Goal: Task Accomplishment & Management: Contribute content

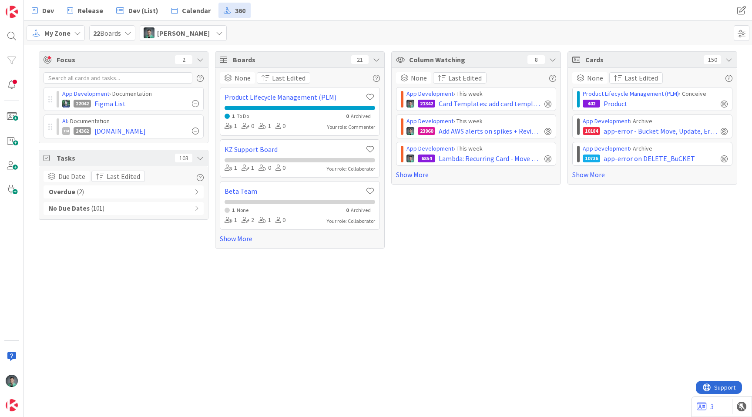
click at [63, 32] on span "My Zone" at bounding box center [57, 33] width 26 height 10
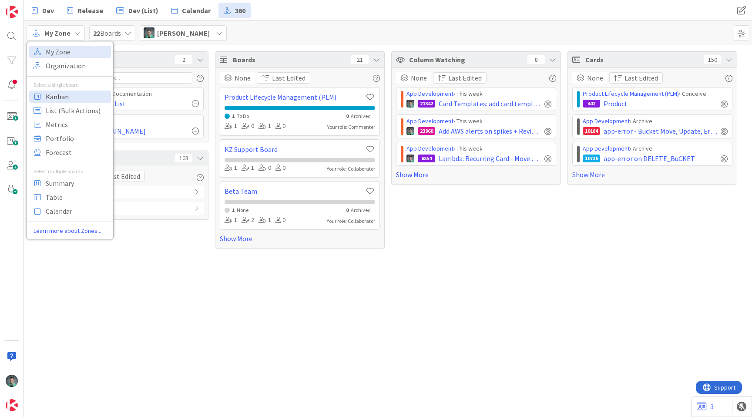
click at [61, 100] on span "Kanban" at bounding box center [77, 96] width 63 height 13
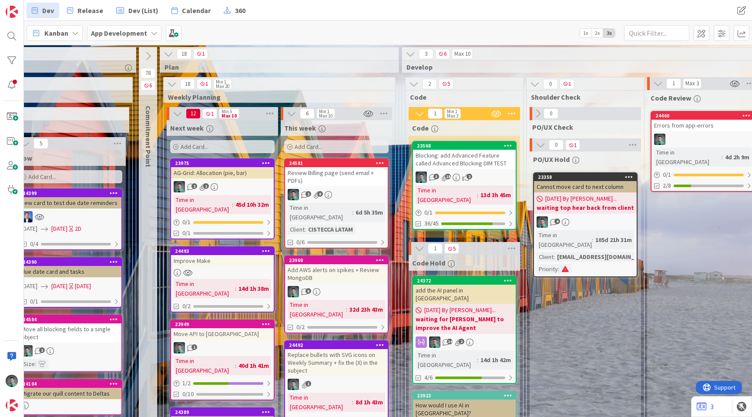
scroll to position [0, 834]
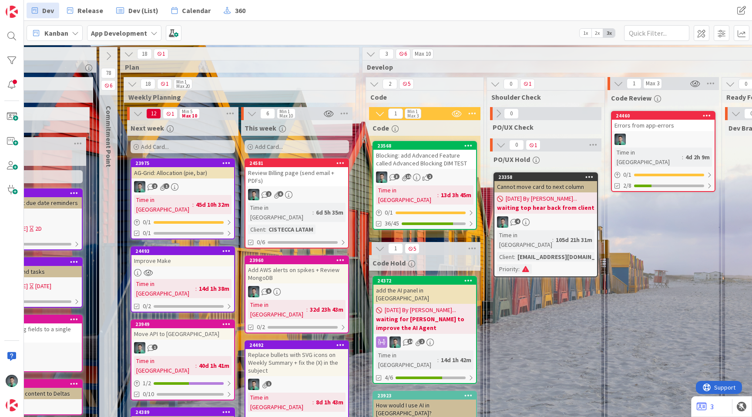
click at [431, 164] on div "Blocking: add Advanced Feature called Advanced Blocking DIM TEST" at bounding box center [424, 159] width 103 height 19
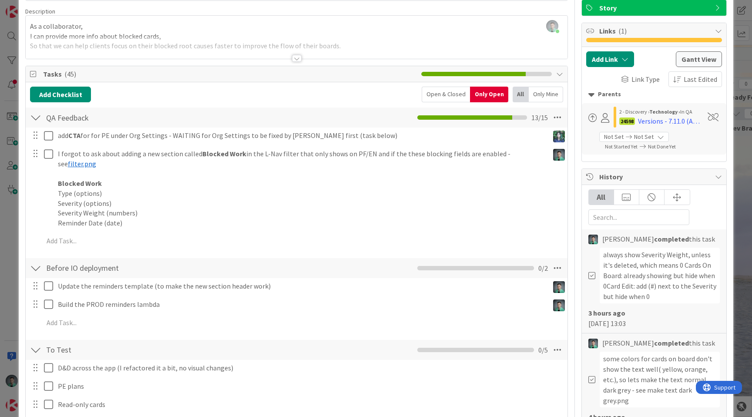
scroll to position [64, 0]
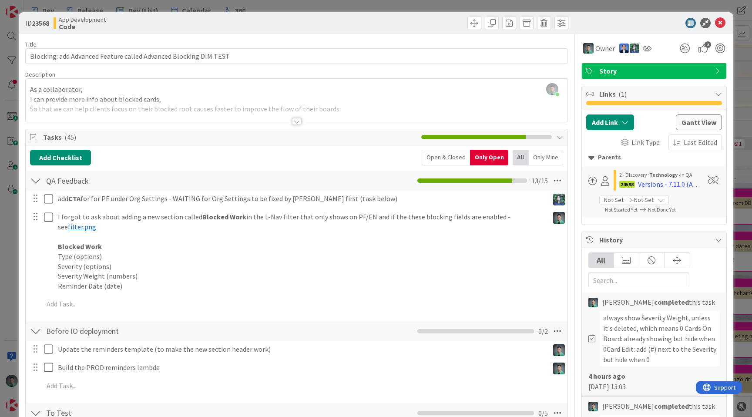
scroll to position [64, 0]
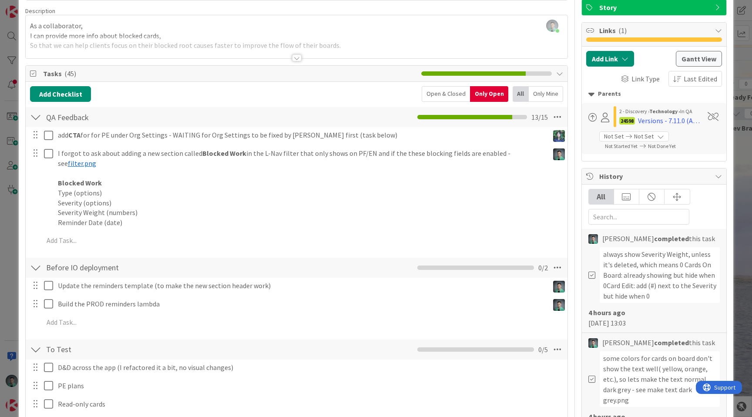
click at [0, 211] on div "ID 23568 App Development Code Title 64 / 128 Blocking: add Advanced Feature cal…" at bounding box center [376, 208] width 752 height 417
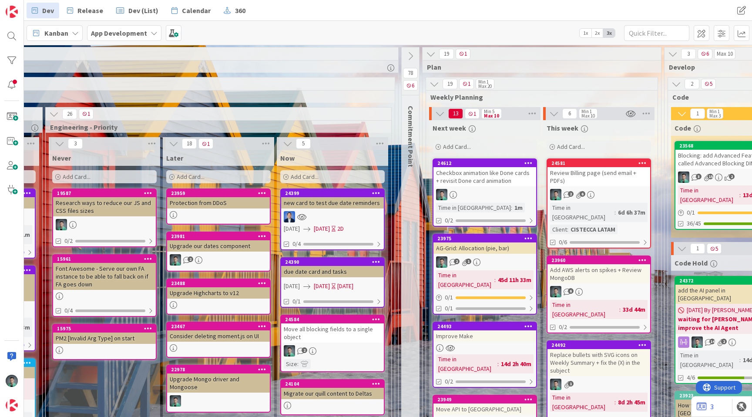
scroll to position [0, 528]
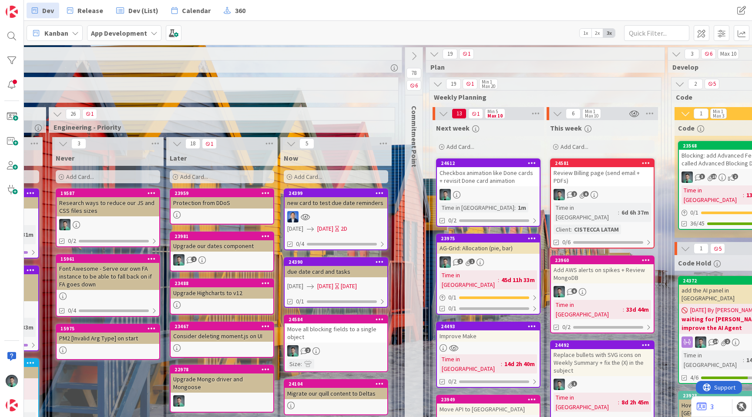
click at [324, 177] on div "Add Card..." at bounding box center [336, 176] width 104 height 13
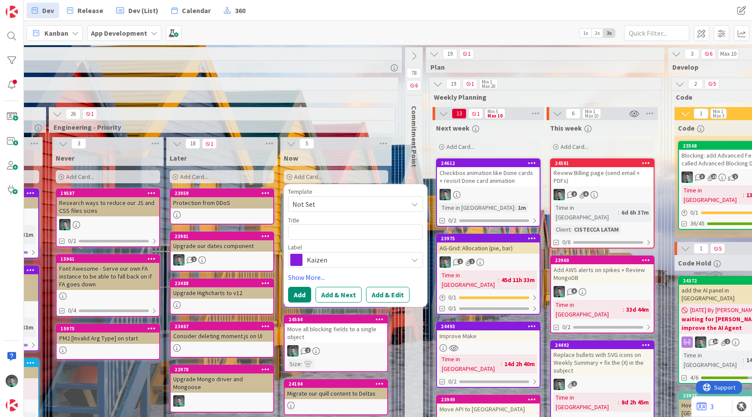
type textarea "x"
type textarea "U"
type textarea "x"
type textarea "Up"
type textarea "x"
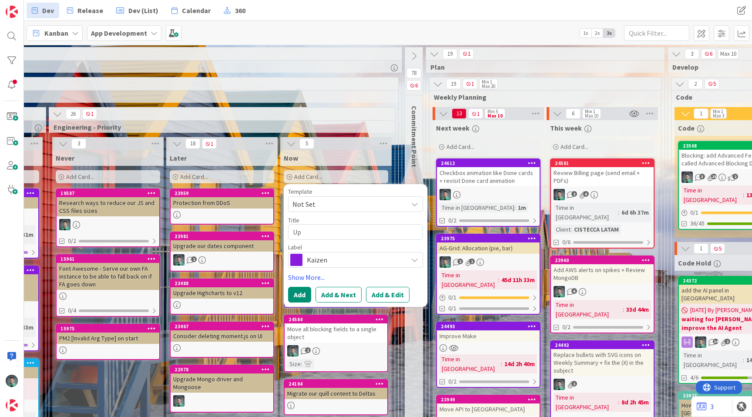
type textarea "Upd"
type textarea "x"
type textarea "Upda"
type textarea "x"
type textarea "Updat"
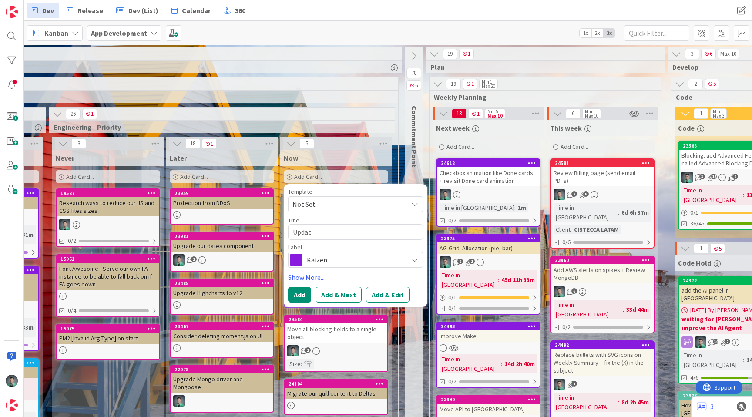
type textarea "x"
type textarea "Update"
type textarea "x"
type textarea "Update"
type textarea "x"
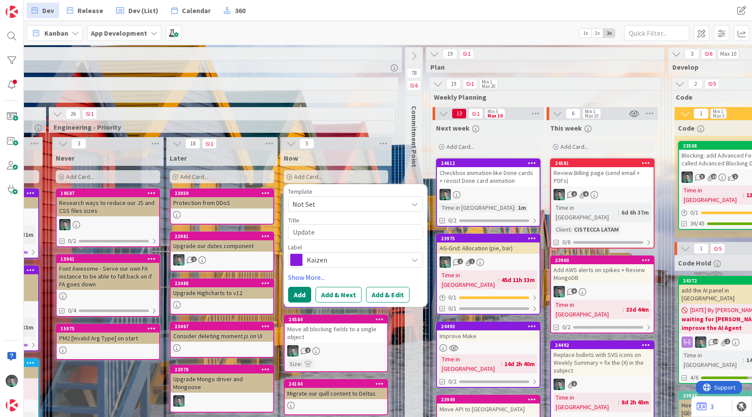
type textarea "Update L"
type textarea "x"
type textarea "Update La"
type textarea "x"
type textarea "Update L"
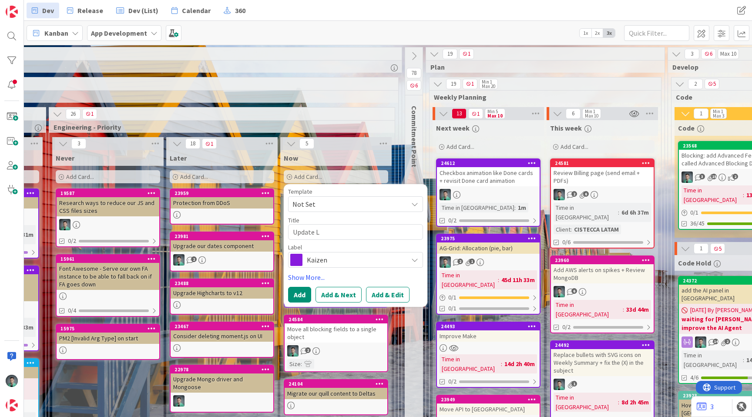
type textarea "x"
type textarea "Update"
type textarea "x"
type textarea "Update S"
type textarea "x"
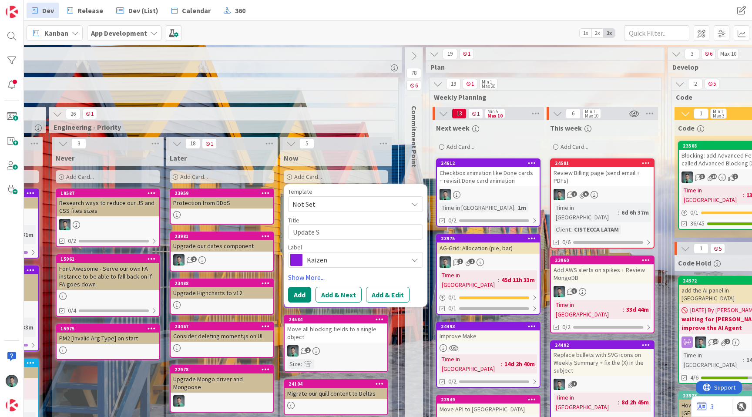
type textarea "Update Sc"
type textarea "x"
type textarea "Update Sche"
type textarea "x"
type textarea "Update Sched"
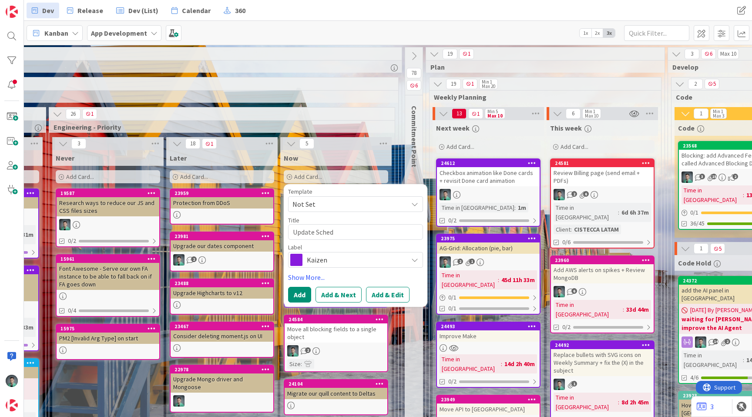
type textarea "x"
type textarea "Update Schedul"
type textarea "x"
type textarea "Update Schedule"
type textarea "x"
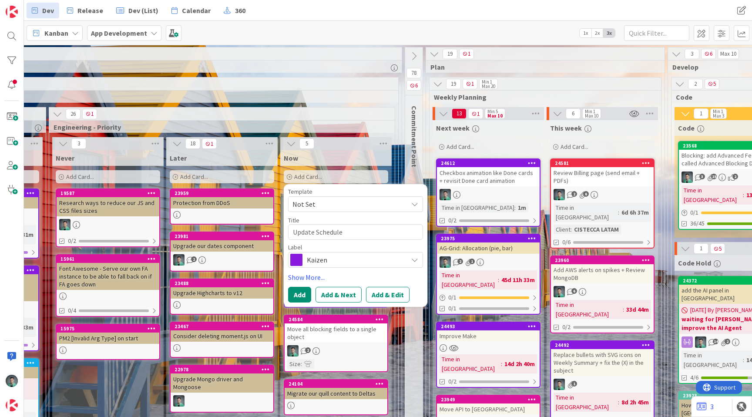
type textarea "Update Scheduler"
type textarea "x"
type textarea "Update Schedule"
type textarea "x"
type textarea "Update Scheduled"
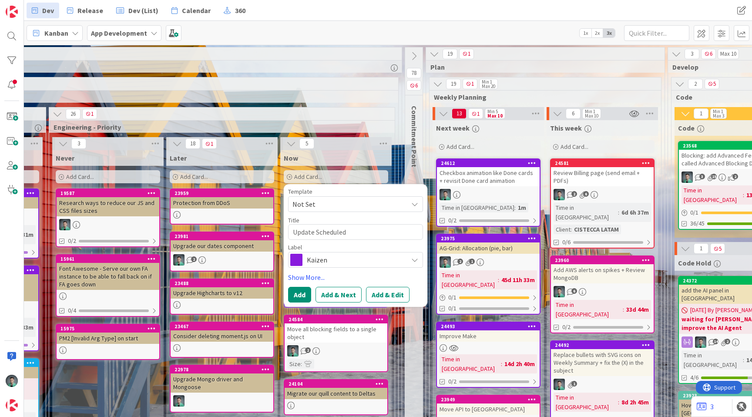
type textarea "x"
type textarea "Update Scheduled"
type textarea "x"
type textarea "Update Scheduled s"
type textarea "x"
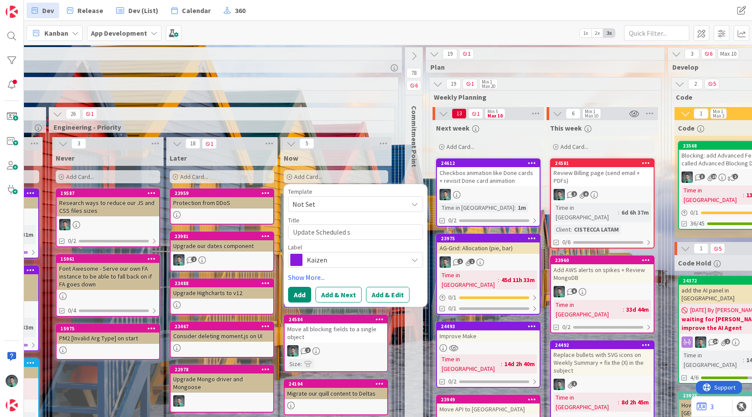
type textarea "Update Scheduled sc"
type textarea "x"
type textarea "Update Scheduled scri"
type textarea "x"
type textarea "Update Scheduled scrip"
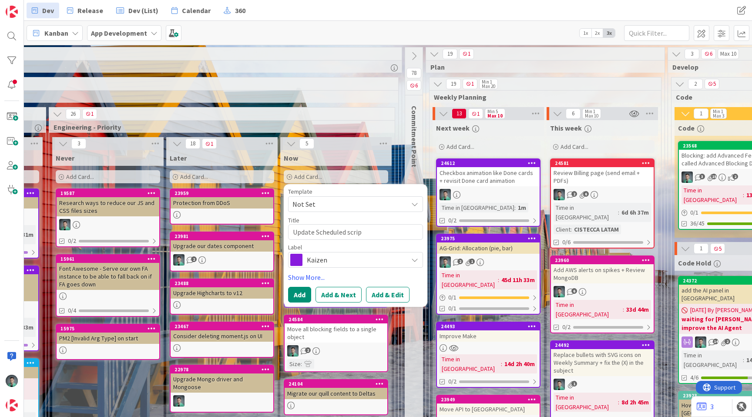
type textarea "x"
type textarea "Update Scheduled script"
type textarea "x"
type textarea "Update Scheduled scripts"
type textarea "x"
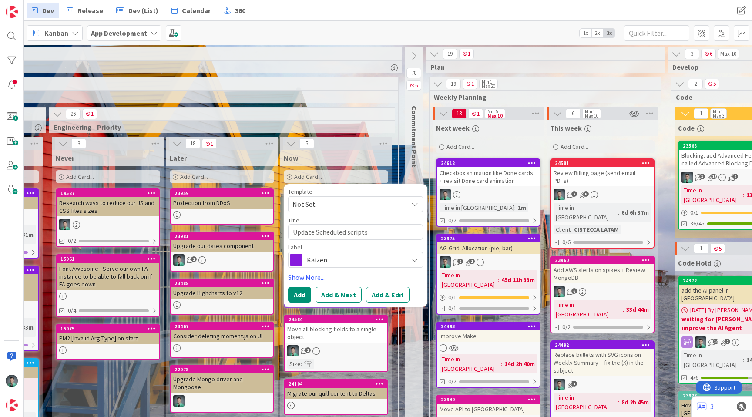
type textarea "Update scheduled scripts"
type textarea "x"
type textarea "Update scheduled scripts"
type textarea "x"
type textarea "Update scheduled scripts o"
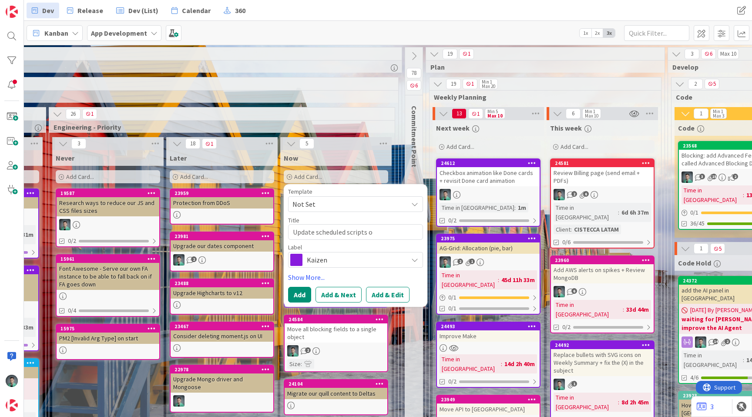
type textarea "x"
type textarea "Update scheduled scripts on"
type textarea "x"
type textarea "Update scheduled scripts on l"
type textarea "x"
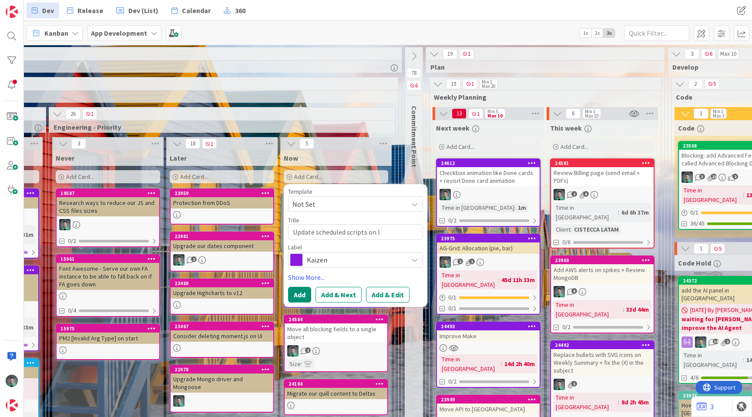
type textarea "Update scheduled scripts on la"
type textarea "x"
type textarea "Update scheduled scripts on lam"
type textarea "x"
type textarea "Update scheduled scripts on lamb"
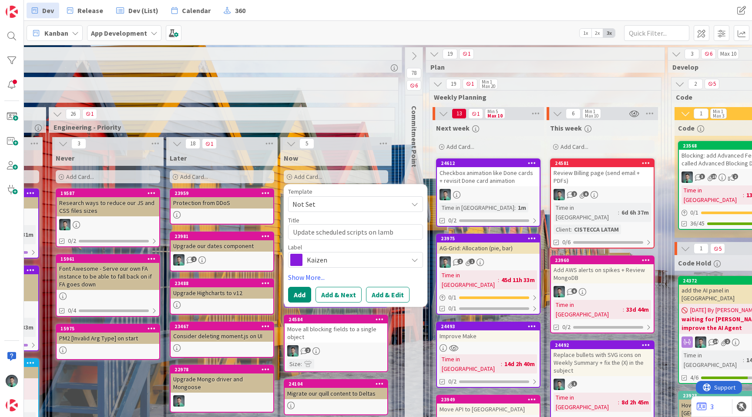
type textarea "x"
type textarea "Update scheduled scripts on lambd"
type textarea "x"
type textarea "Update scheduled scripts on lambda"
type textarea "x"
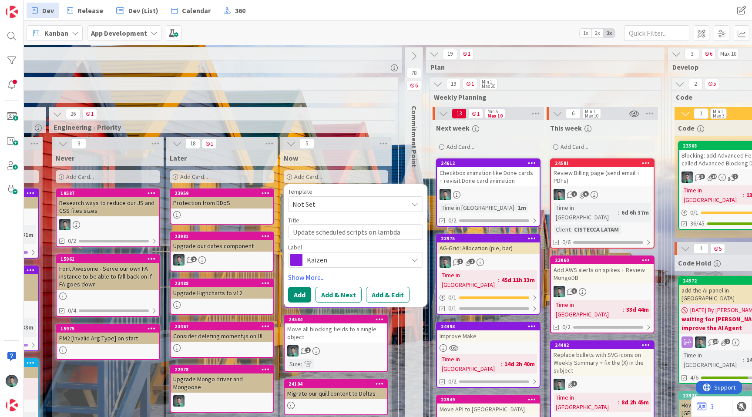
type textarea "Update scheduled scripts on lambdas"
type textarea "x"
type textarea "Update scheduled scripts on lambdas"
type textarea "x"
type textarea "Update scheduled scripts on lambdas t"
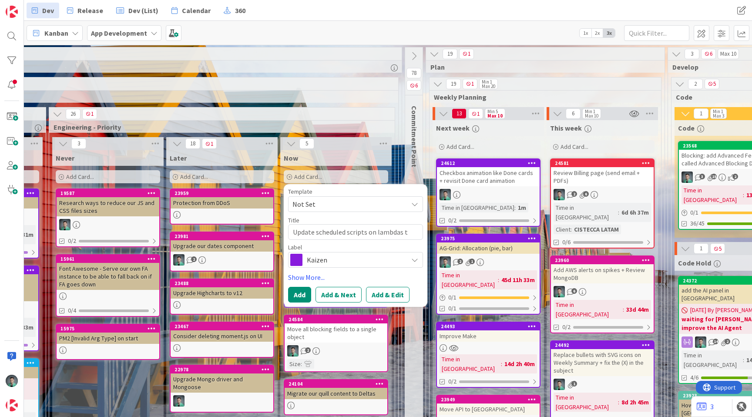
type textarea "x"
type textarea "Update scheduled scripts on lambdas to"
type textarea "x"
type textarea "Update scheduled scripts on lambdas to"
type textarea "x"
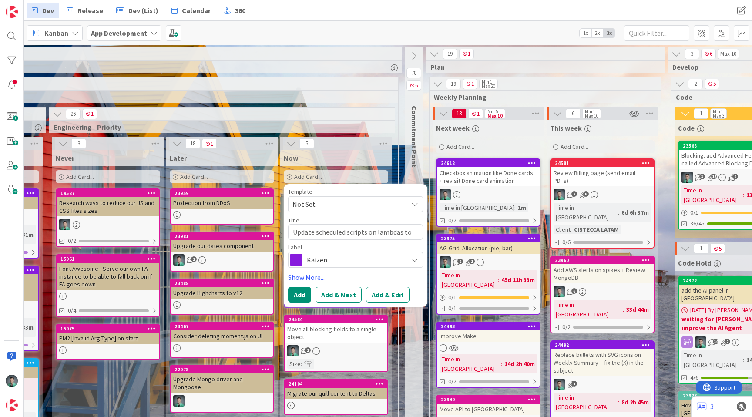
type textarea "Update scheduled scripts on lambdas to r"
type textarea "x"
type textarea "Update scheduled scripts on lambdas to ru"
type textarea "x"
type textarea "Update scheduled scripts on lambdas to run"
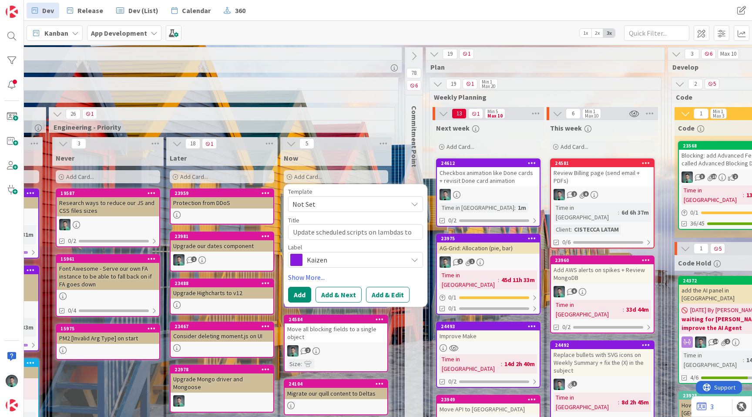
type textarea "x"
type textarea "Update scheduled scripts on lambdas to run"
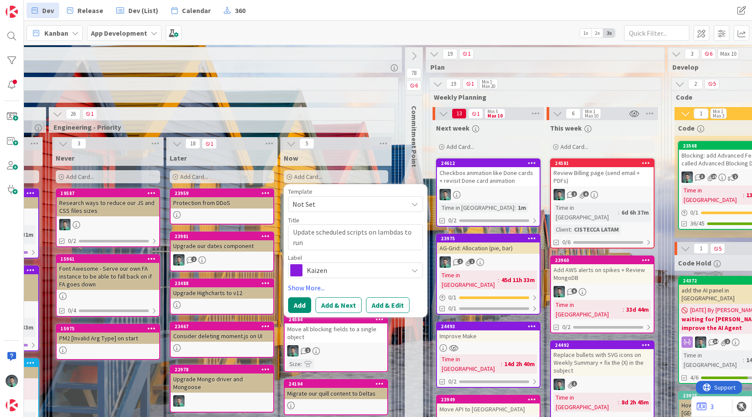
type textarea "x"
type textarea "Update scheduled scripts on lambdas to run o"
type textarea "x"
type textarea "Update scheduled scripts on lambdas to run on"
type textarea "x"
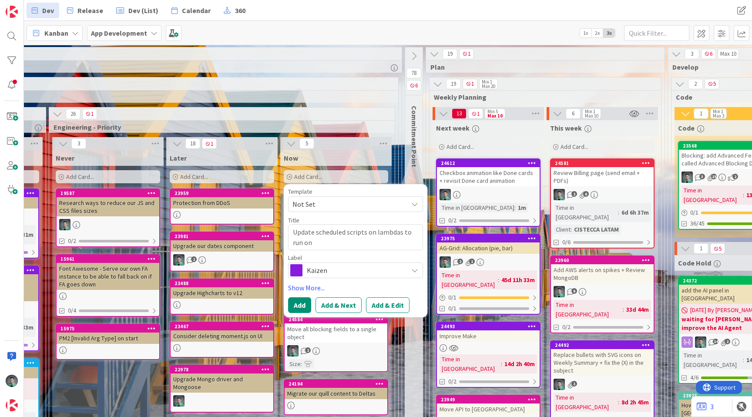
type textarea "Update scheduled scripts on lambdas to run on"
type textarea "x"
type textarea "Update scheduled scripts on lambdas to run"
type textarea "x"
type textarea "Update scheduled scripts on lambdas to run a"
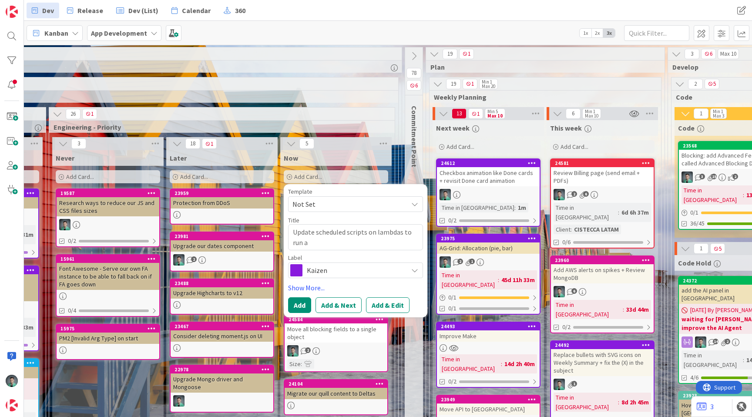
type textarea "x"
type textarea "Update scheduled scripts on lambdas to run at"
type textarea "x"
type textarea "Update scheduled scripts on lambdas to run at"
type textarea "x"
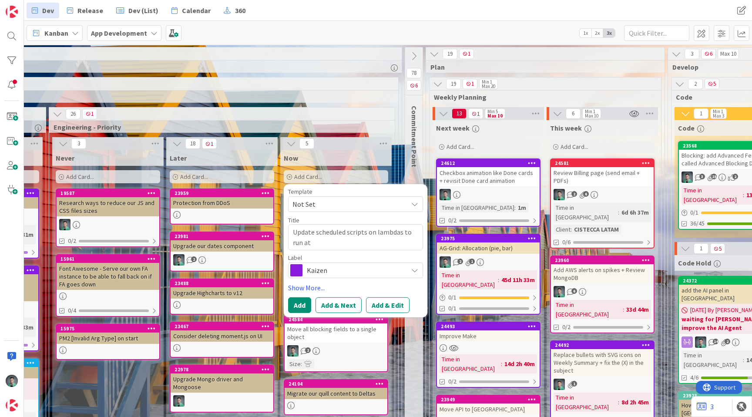
type textarea "Update scheduled scripts on lambdas to run at a"
type textarea "x"
type textarea "Update scheduled scripts on lambdas to run at a"
type textarea "x"
type textarea "Update scheduled scripts on lambdas to run at a s"
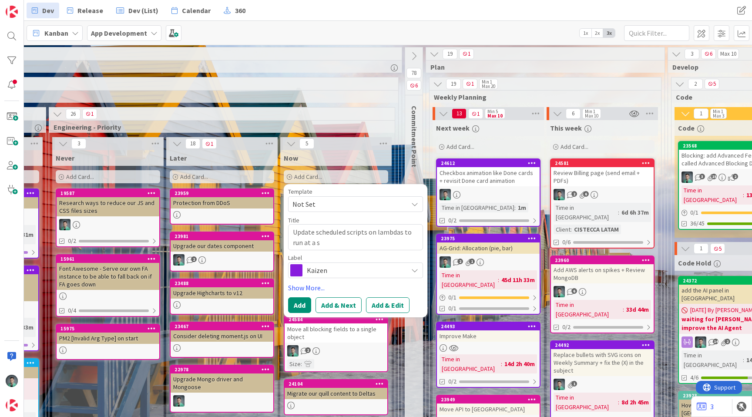
type textarea "x"
type textarea "Update scheduled scripts on lambdas to run at a spe"
type textarea "x"
type textarea "Update scheduled scripts on lambdas to run at a speci"
type textarea "x"
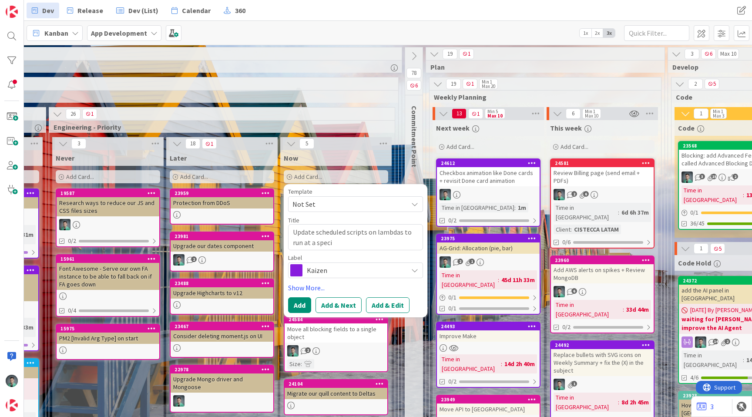
type textarea "Update scheduled scripts on lambdas to run at a specif"
type textarea "x"
type textarea "Update scheduled scripts on lambdas to run at a specifi"
type textarea "x"
type textarea "Update scheduled scripts on lambdas to run at a specific"
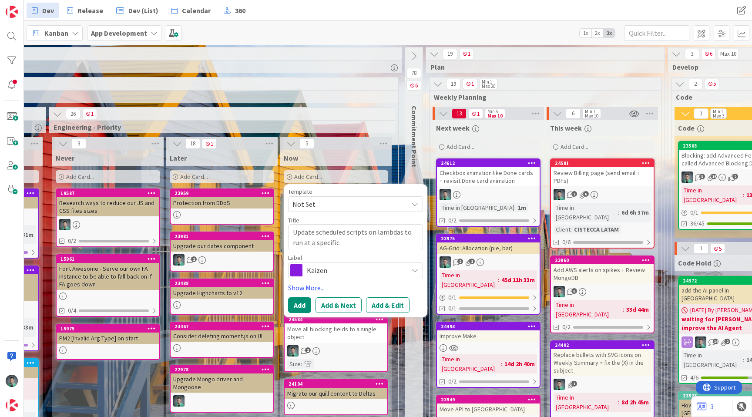
type textarea "x"
type textarea "Update scheduled scripts on lambdas to run at a specific"
type textarea "x"
type textarea "Update scheduled scripts on lambdas to run at a specific t"
type textarea "x"
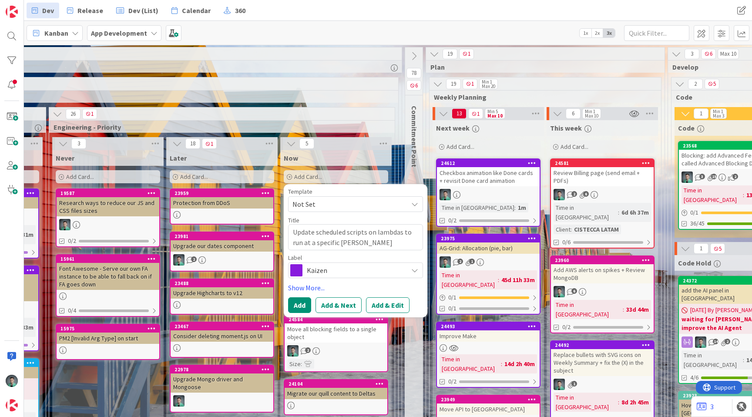
type textarea "Update scheduled scripts on lambdas to run at a specific time"
type textarea "x"
type textarea "Update scheduled scripts on lambdas to run at a specific time"
type textarea "x"
type textarea "Update scheduled scripts on lambdas to run at a specific time w"
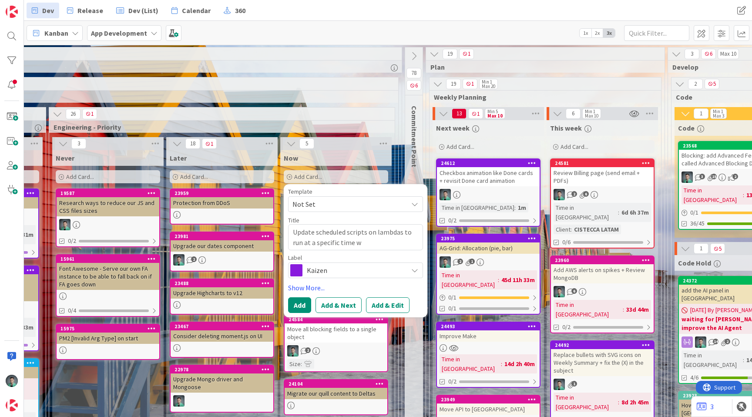
type textarea "x"
type textarea "Update scheduled scripts on lambdas to run at a specific time wit"
type textarea "x"
type textarea "Update scheduled scripts on lambdas to run at a specific time with"
type textarea "x"
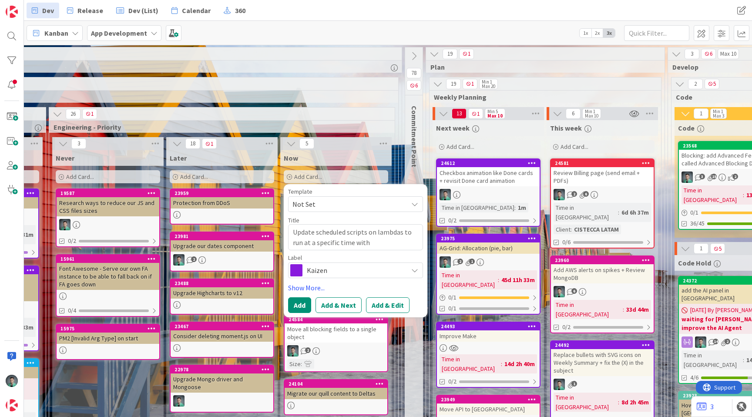
type textarea "Update scheduled scripts on lambdas to run at a specific time with f"
type textarea "x"
type textarea "Update scheduled scripts on lambdas to run at a specific time with fe"
type textarea "x"
type textarea "Update scheduled scripts on lambdas to run at a specific time with few"
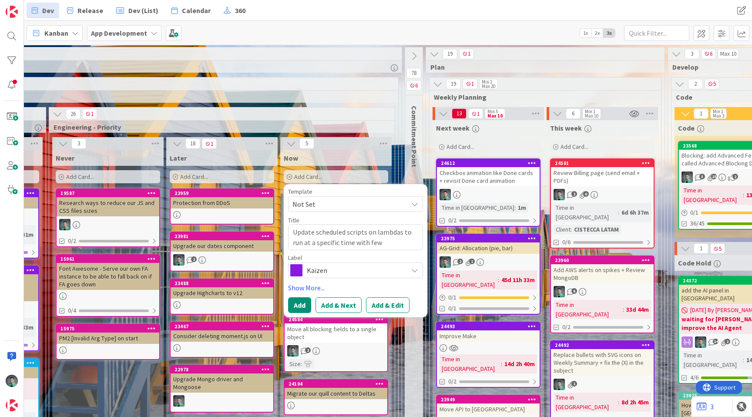
type textarea "x"
type textarea "Update scheduled scripts on lambdas to run at a specific time with fewe"
type textarea "x"
type textarea "Update scheduled scripts on lambdas to run at a specific time with fewer"
type textarea "x"
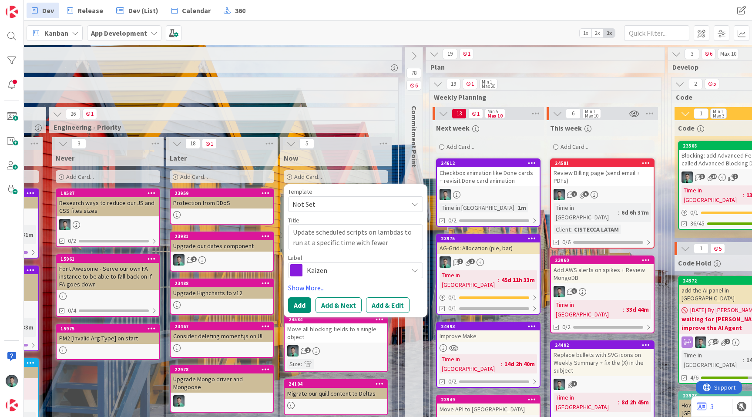
type textarea "Update scheduled scripts on lambdas to run at a specific time with fewer"
type textarea "x"
type textarea "Update scheduled scripts on lambdas to run at a specific time with fewer u"
type textarea "x"
type textarea "Update scheduled scripts on lambdas to run at a specific time with fewer us"
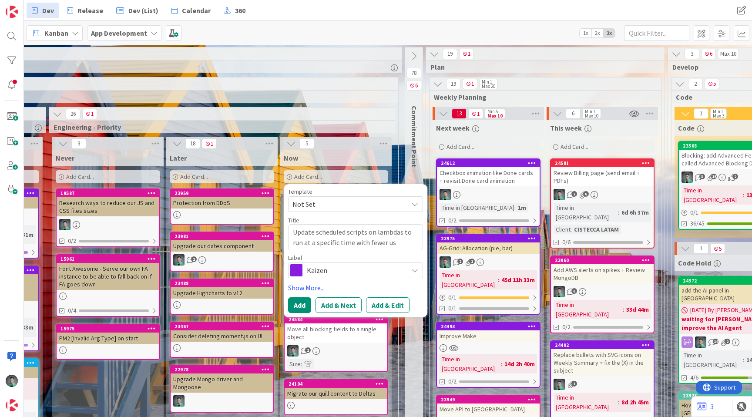
type textarea "x"
type textarea "Update scheduled scripts on lambdas to run at a specific time with fewer user"
type textarea "x"
type textarea "Update scheduled scripts on lambdas to run at a specific time with fewer users"
type textarea "x"
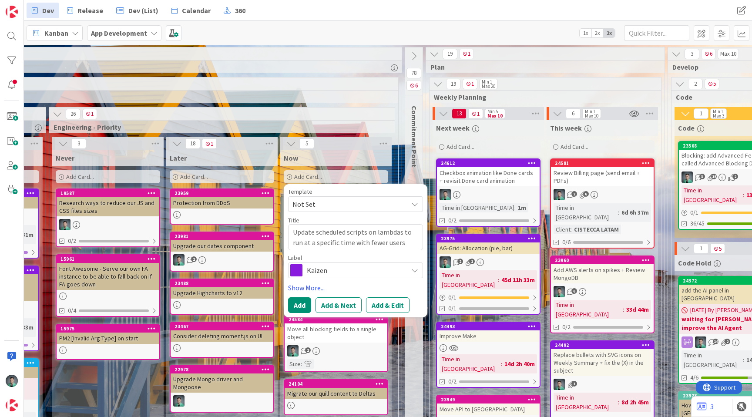
type textarea "Update scheduled scripts on lambdas to run at a specific time with fewer users"
type textarea "x"
type textarea "Update scheduled scripts on lambdas to run at a specific time with fewer users l"
type textarea "x"
type textarea "Update scheduled scripts on lambdas to run at a specific time with fewer users"
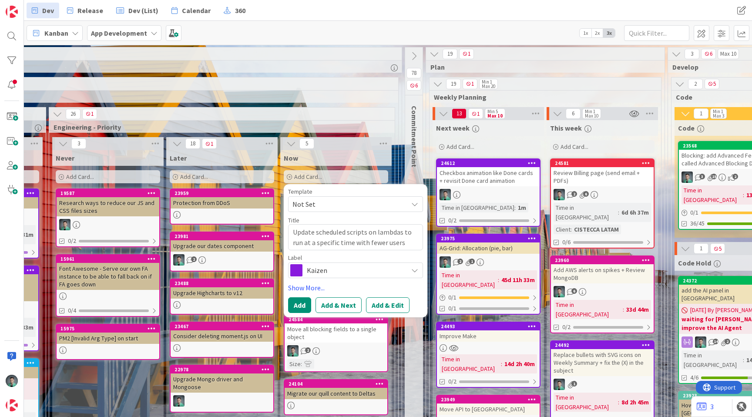
type textarea "x"
type textarea "Update scheduled scripts on lambdas to run at a specific time with fewer users o"
type textarea "x"
type textarea "Update scheduled scripts on lambdas to run at a specific time with fewer users …"
type textarea "x"
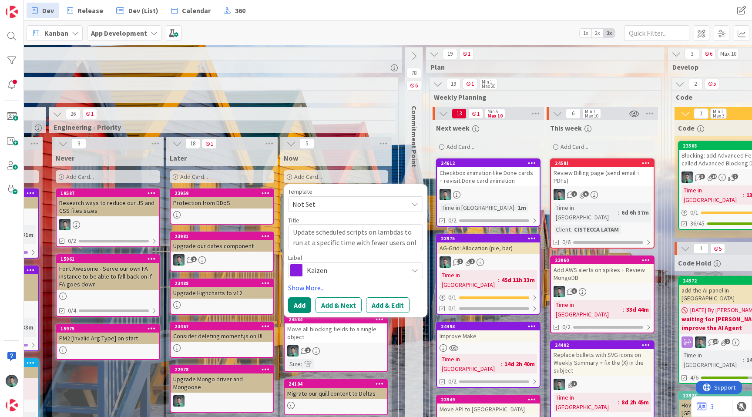
type textarea "Update scheduled scripts on lambdas to run at a specific time with fewer users …"
type textarea "x"
type textarea "Update scheduled scripts on lambdas to run at a specific time with fewer users …"
type textarea "x"
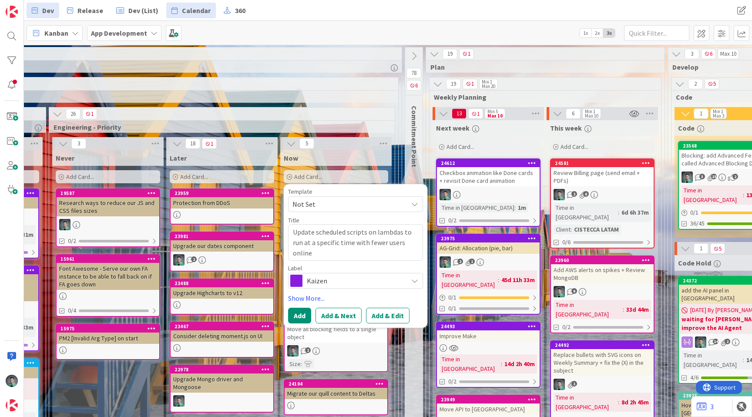
type textarea "Update scheduled scripts on lambdas to run at a specific time with fewer users …"
click at [330, 252] on textarea "Update scheduled scripts on lambdas to run at a specific time with fewer users …" at bounding box center [355, 242] width 135 height 37
paste textarea "Optimize Lambda Execution Times for Off-Peak Hours"
type textarea "x"
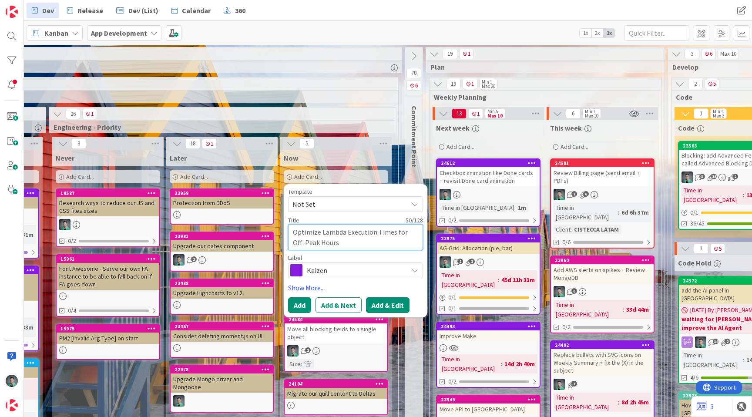
type textarea "Optimize Lambda Execution Times for Off-Peak Hours"
click at [392, 303] on button "Add & Edit" at bounding box center [388, 305] width 44 height 16
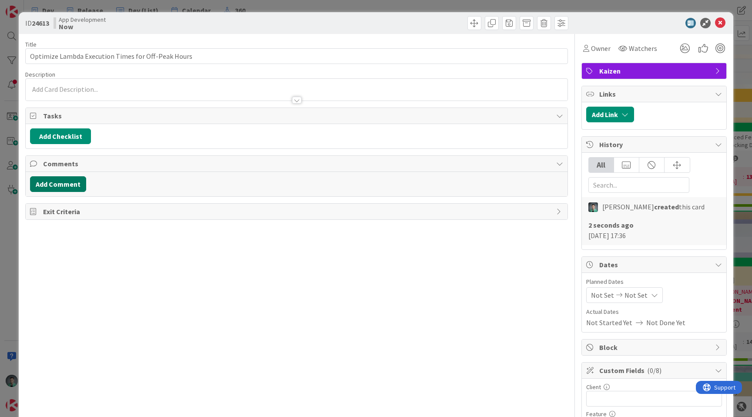
click at [64, 183] on button "Add Comment" at bounding box center [58, 184] width 56 height 16
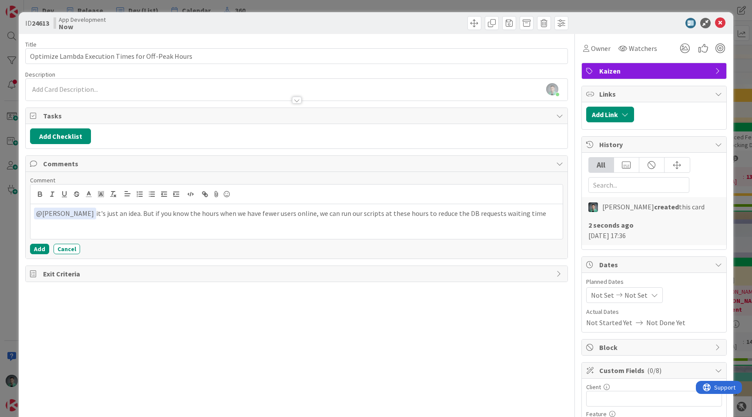
copy p "﻿ @ Dimitri Ponomareff ﻿ it's just an idea. But if you know the hours when we h…"
click at [150, 214] on p "﻿ @ Dimitri Ponomareff ﻿ it's just an idea. But if you know the hours when we h…" at bounding box center [296, 214] width 525 height 12
click at [517, 217] on p "﻿ @ Dimitri Ponomareff ﻿ it's just an idea. We can reduce DB wait times by iden…" at bounding box center [296, 214] width 525 height 12
click at [42, 249] on button "Add" at bounding box center [39, 249] width 19 height 10
